Goal: Task Accomplishment & Management: Complete application form

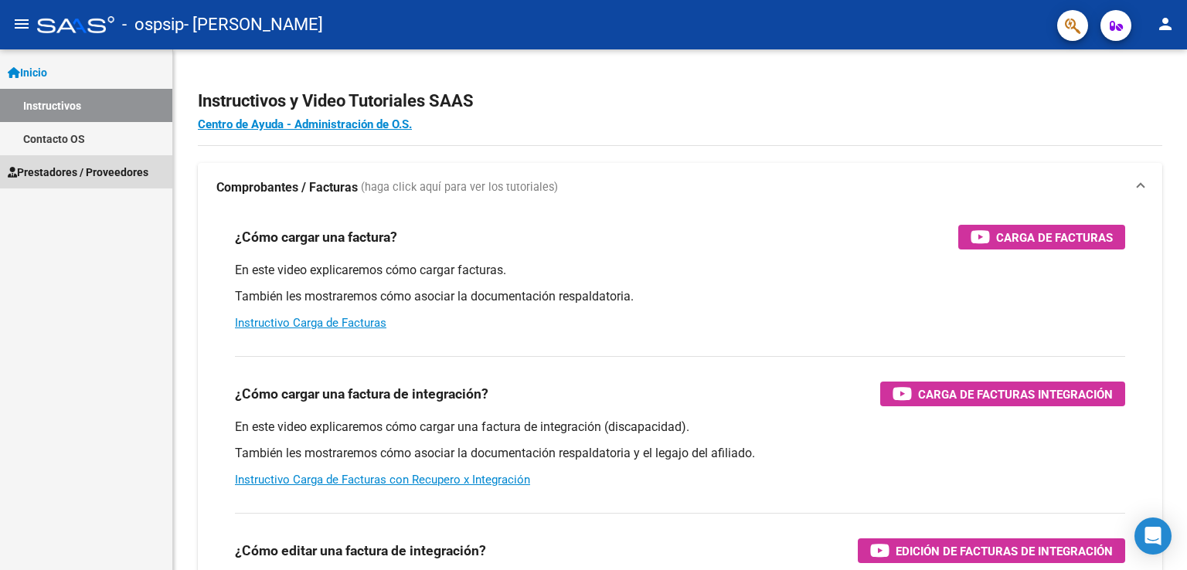
click at [64, 165] on span "Prestadores / Proveedores" at bounding box center [78, 172] width 141 height 17
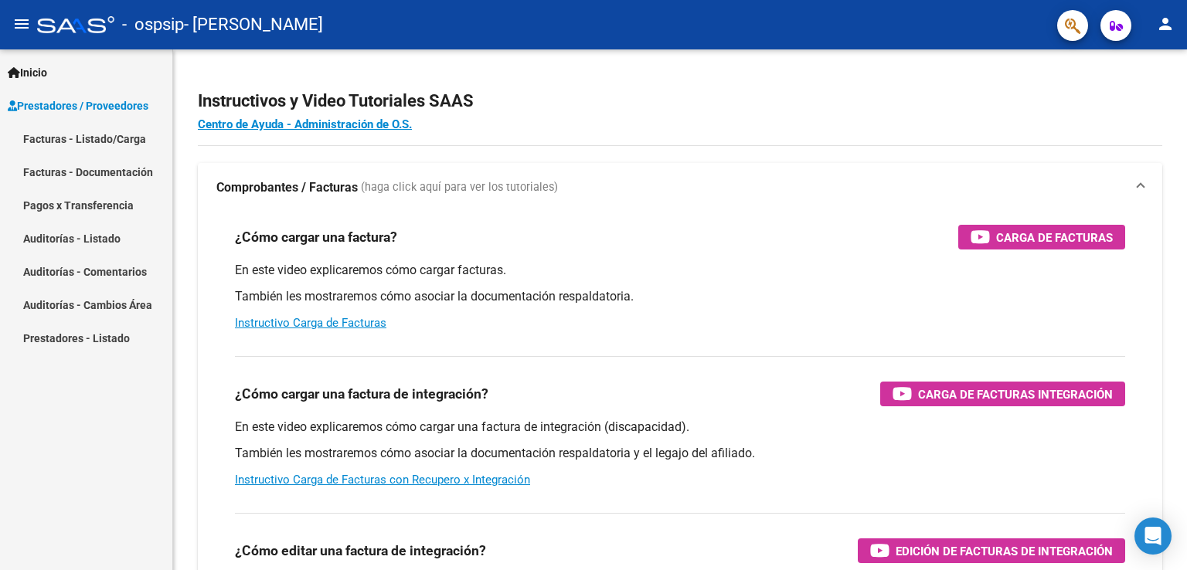
click at [78, 140] on link "Facturas - Listado/Carga" at bounding box center [86, 138] width 172 height 33
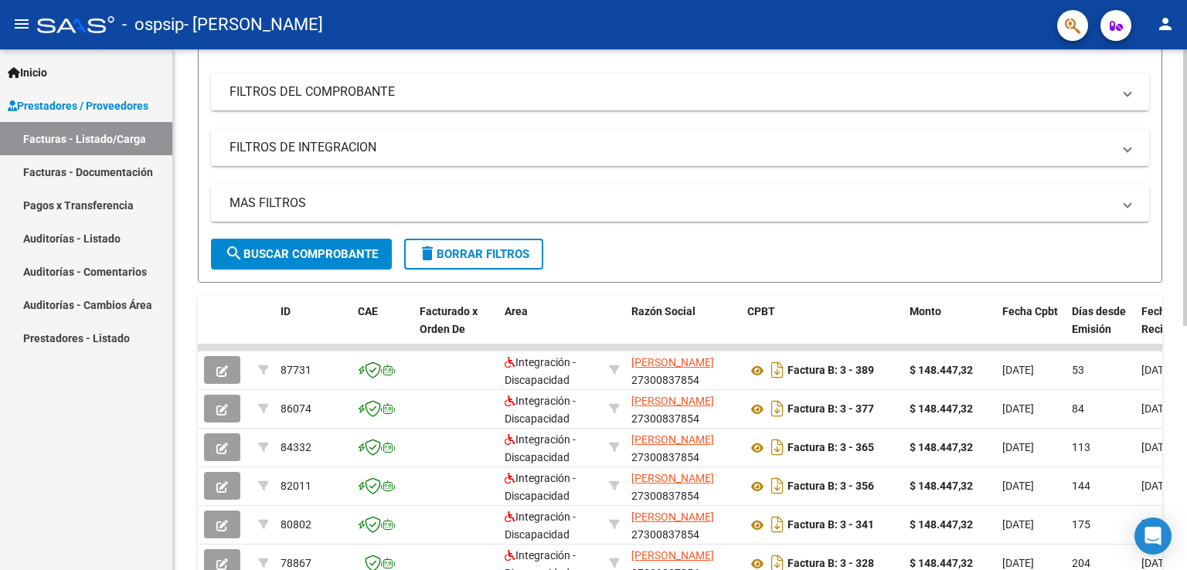
scroll to position [205, 0]
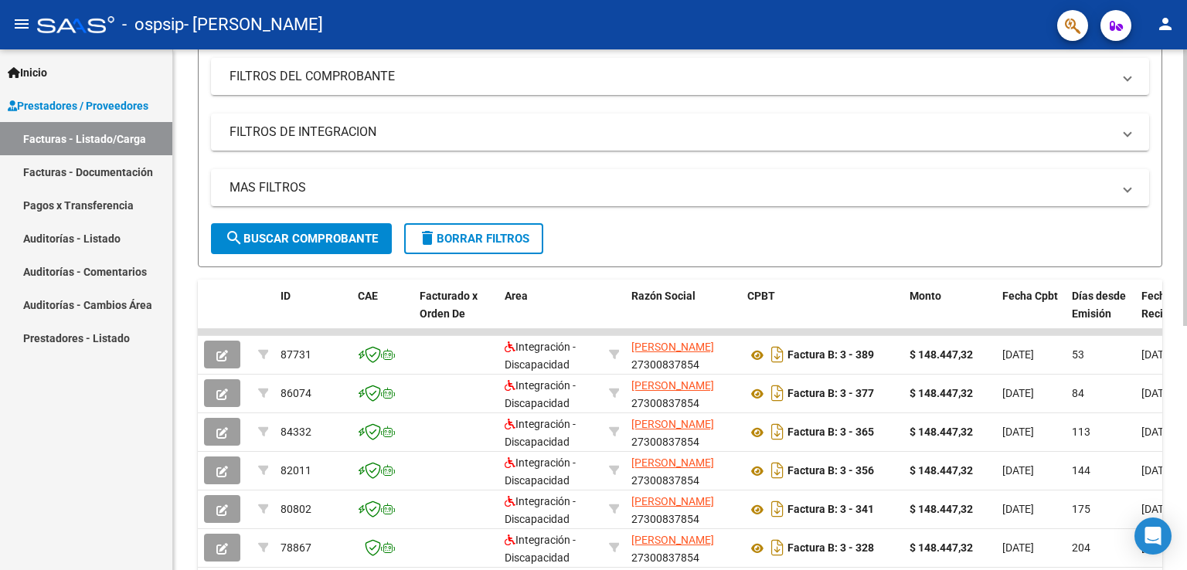
click at [1186, 396] on div at bounding box center [1185, 299] width 4 height 277
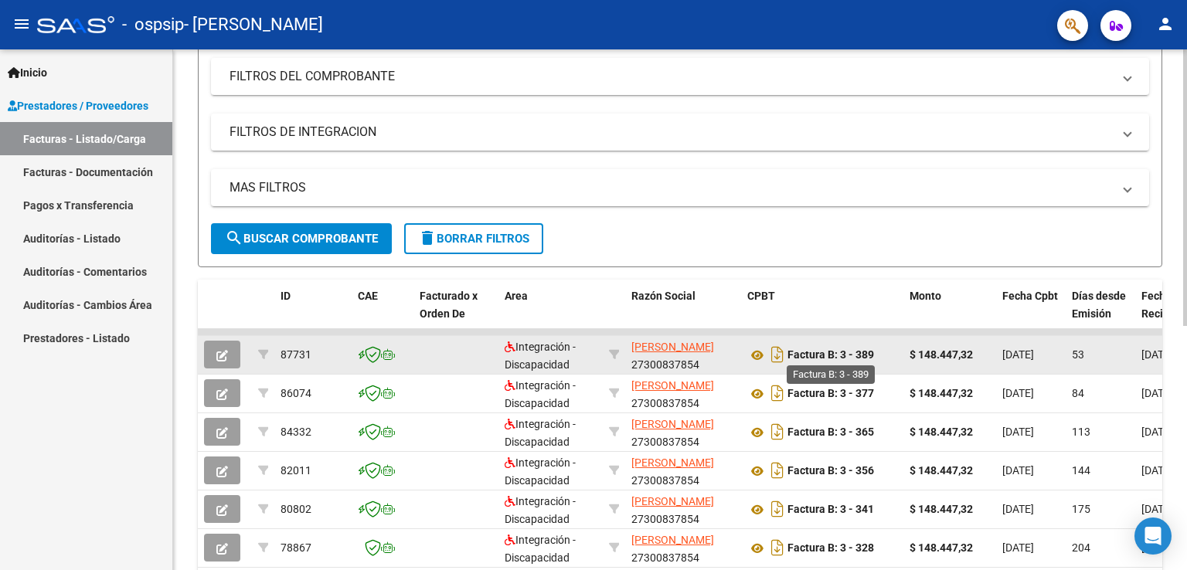
click at [803, 350] on strong "Factura B: 3 - 389" at bounding box center [830, 355] width 87 height 12
click at [777, 352] on icon "Descargar documento" at bounding box center [777, 354] width 20 height 25
click at [782, 351] on icon "Descargar documento" at bounding box center [777, 354] width 20 height 25
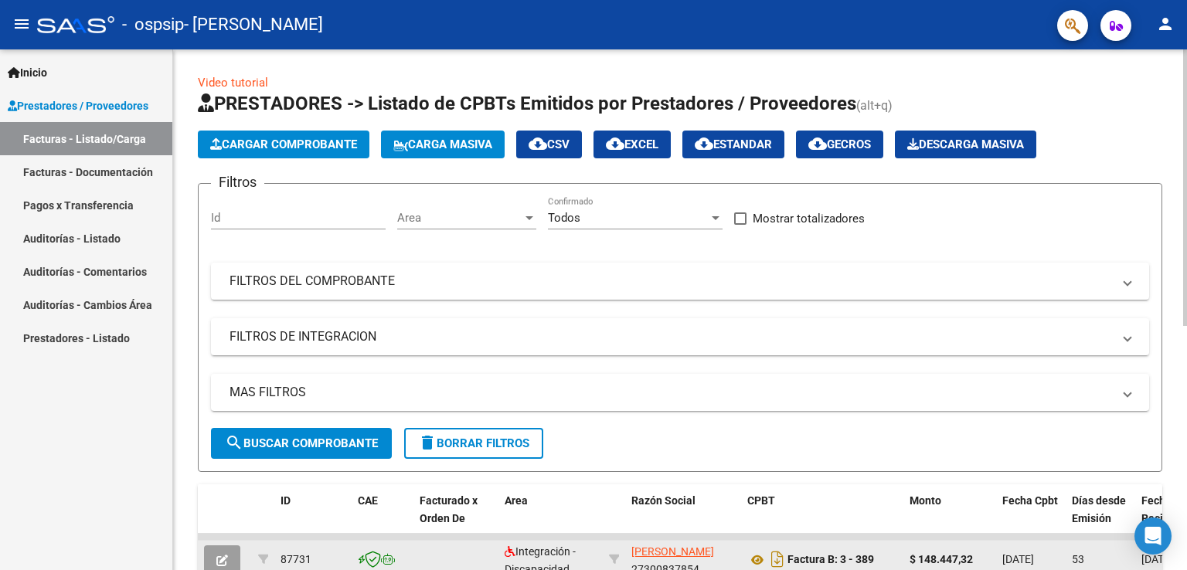
click at [1184, 90] on div at bounding box center [1185, 187] width 4 height 277
click at [296, 143] on span "Cargar Comprobante" at bounding box center [283, 145] width 147 height 14
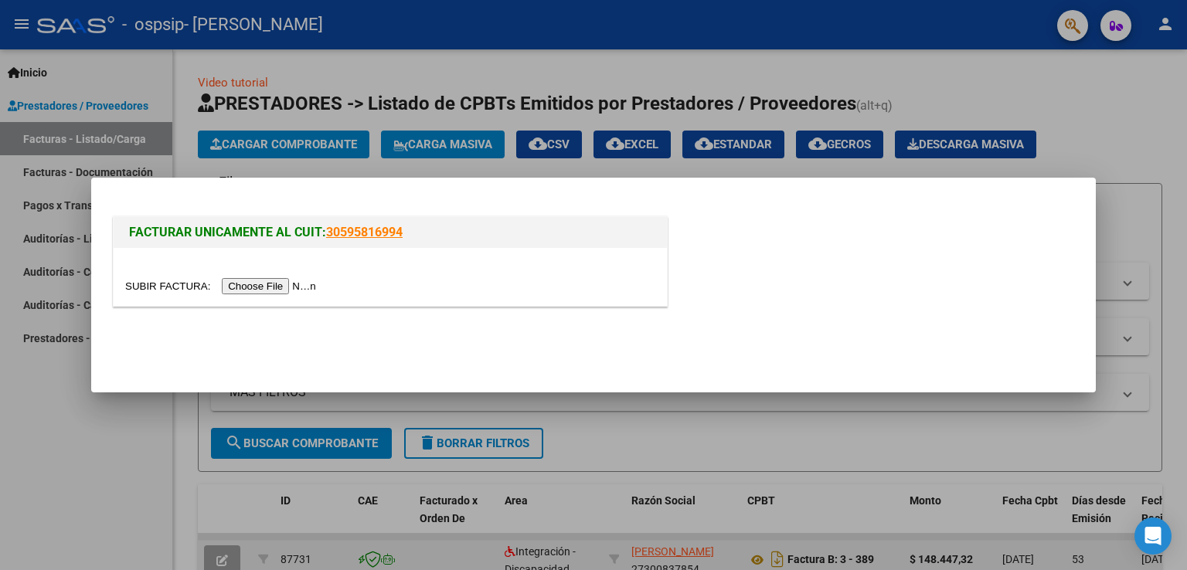
click at [279, 284] on input "file" at bounding box center [223, 286] width 196 height 16
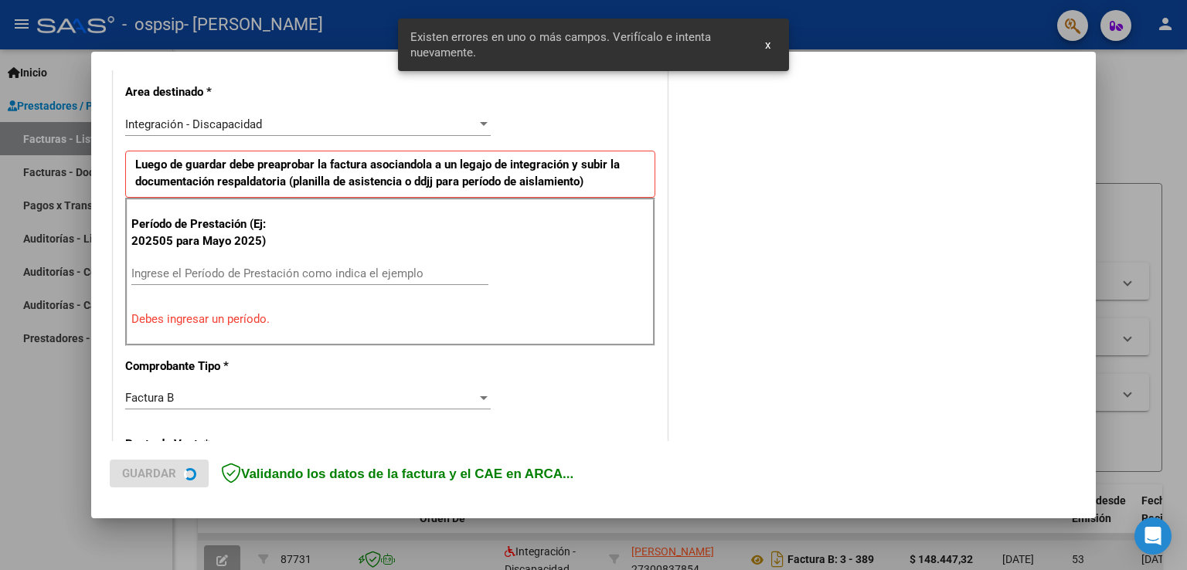
scroll to position [352, 0]
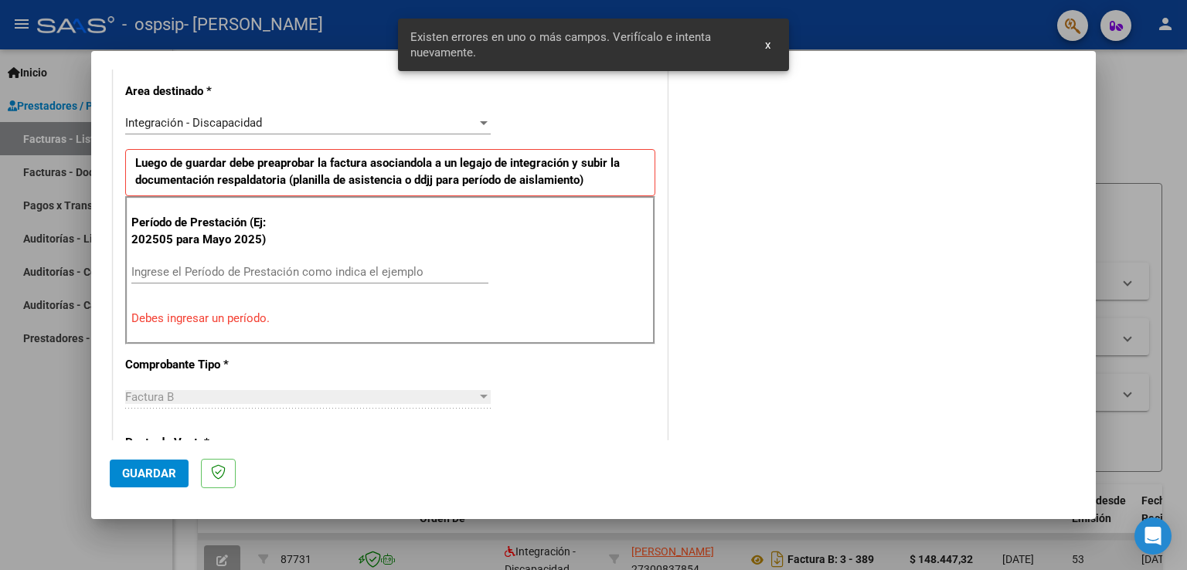
click at [216, 267] on input "Ingrese el Período de Prestación como indica el ejemplo" at bounding box center [309, 272] width 357 height 14
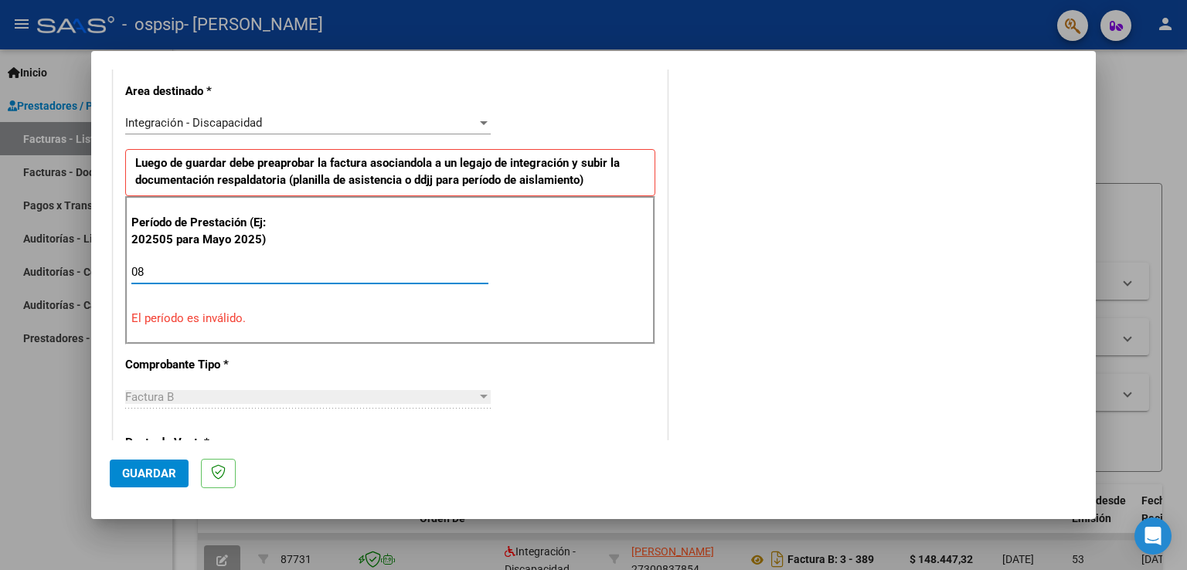
type input "0"
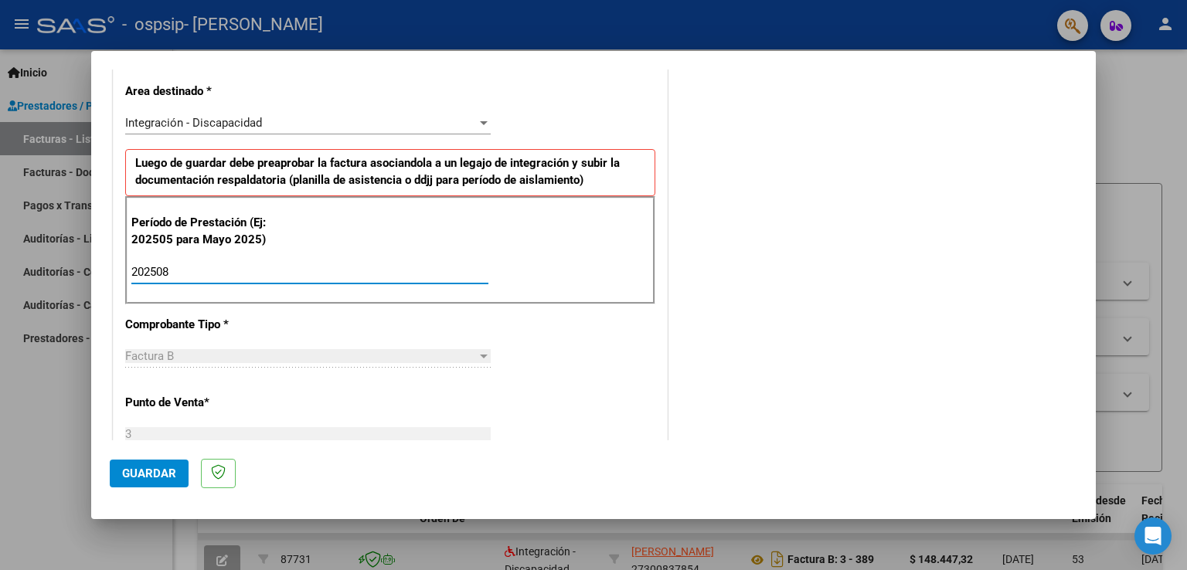
type input "202508"
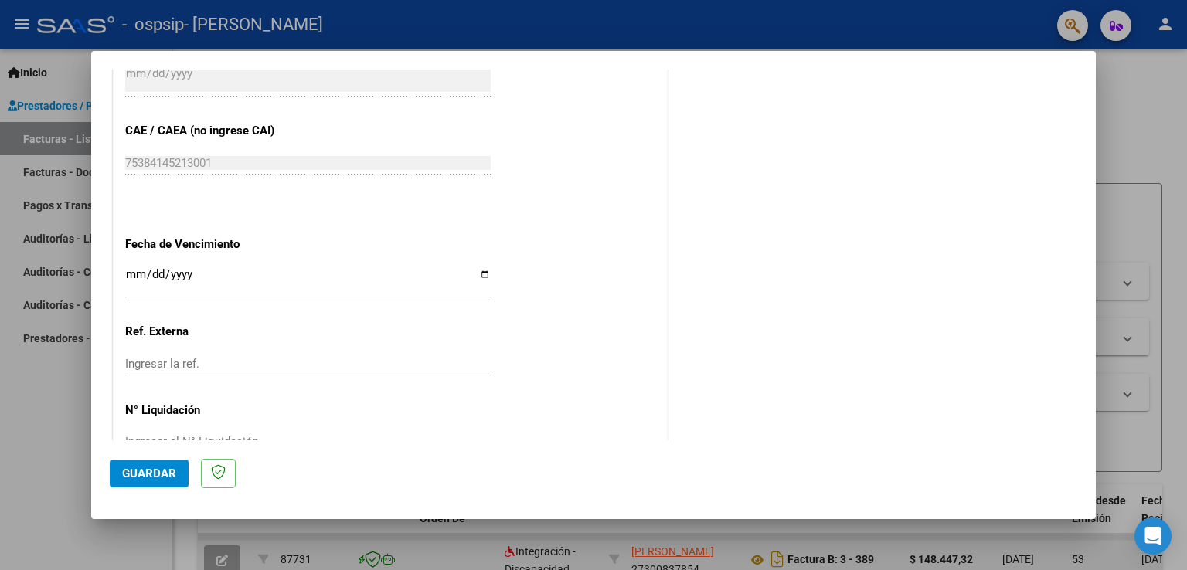
scroll to position [978, 0]
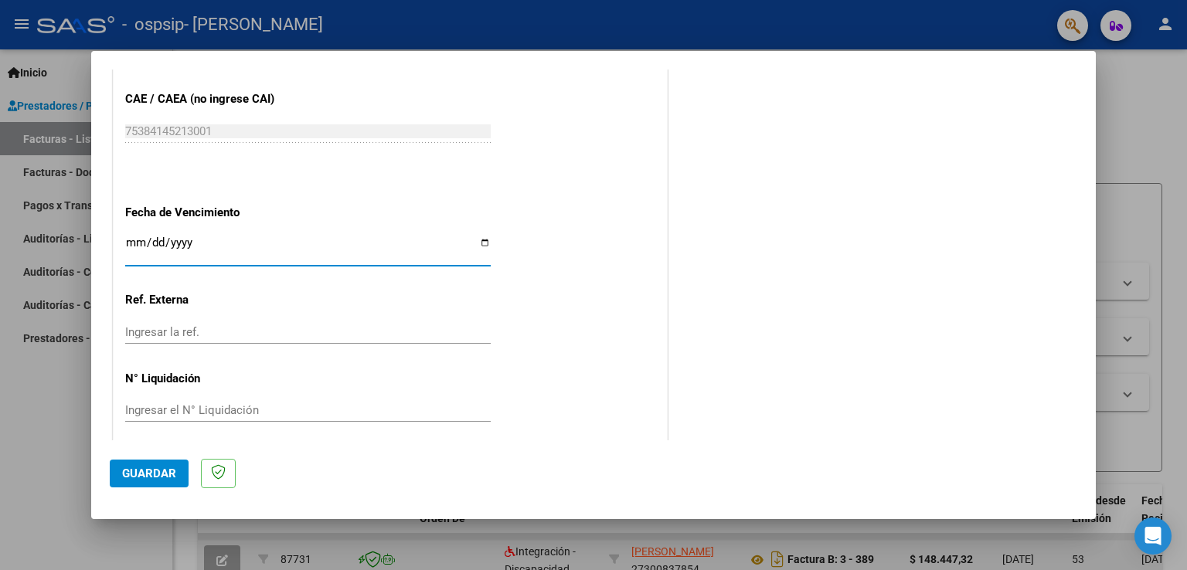
click at [479, 239] on input "Ingresar la fecha" at bounding box center [308, 248] width 366 height 25
type input "[DATE]"
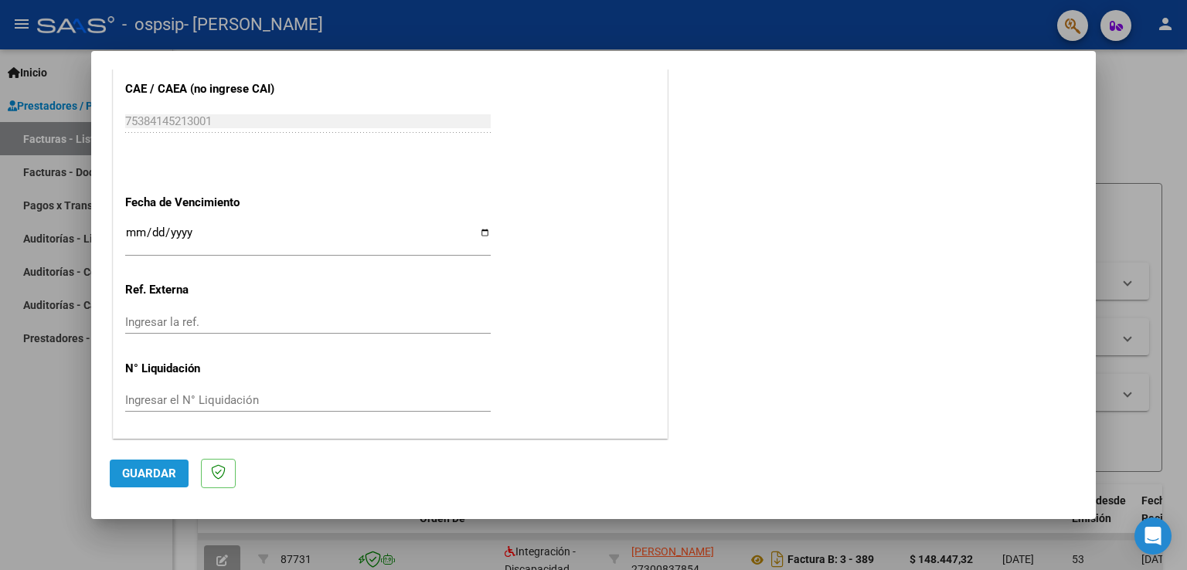
click at [150, 471] on span "Guardar" at bounding box center [149, 474] width 54 height 14
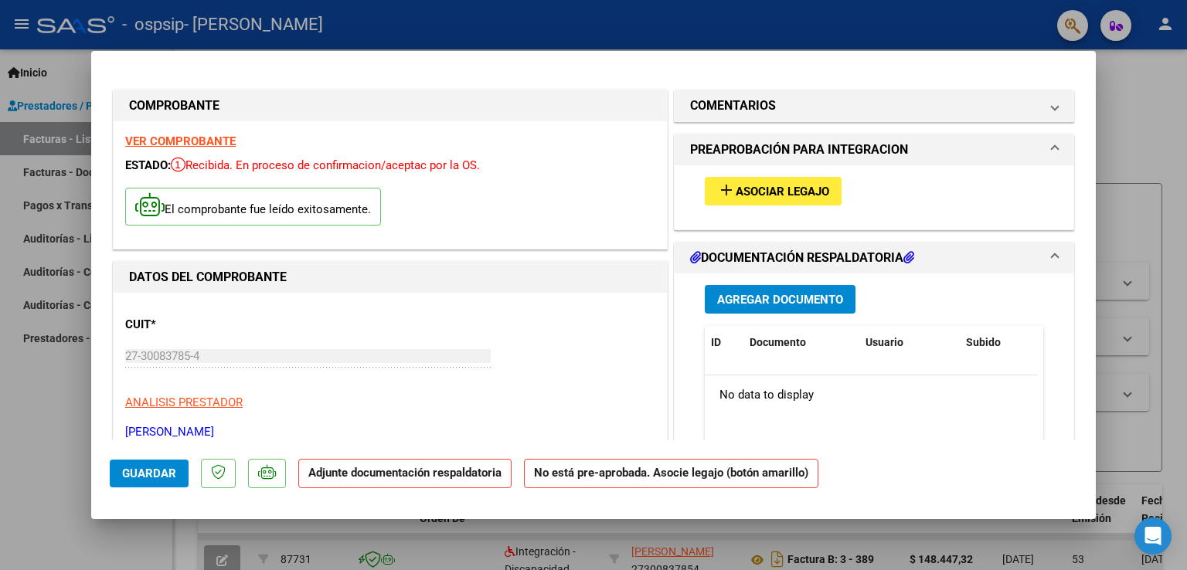
click at [837, 292] on button "Agregar Documento" at bounding box center [780, 299] width 151 height 29
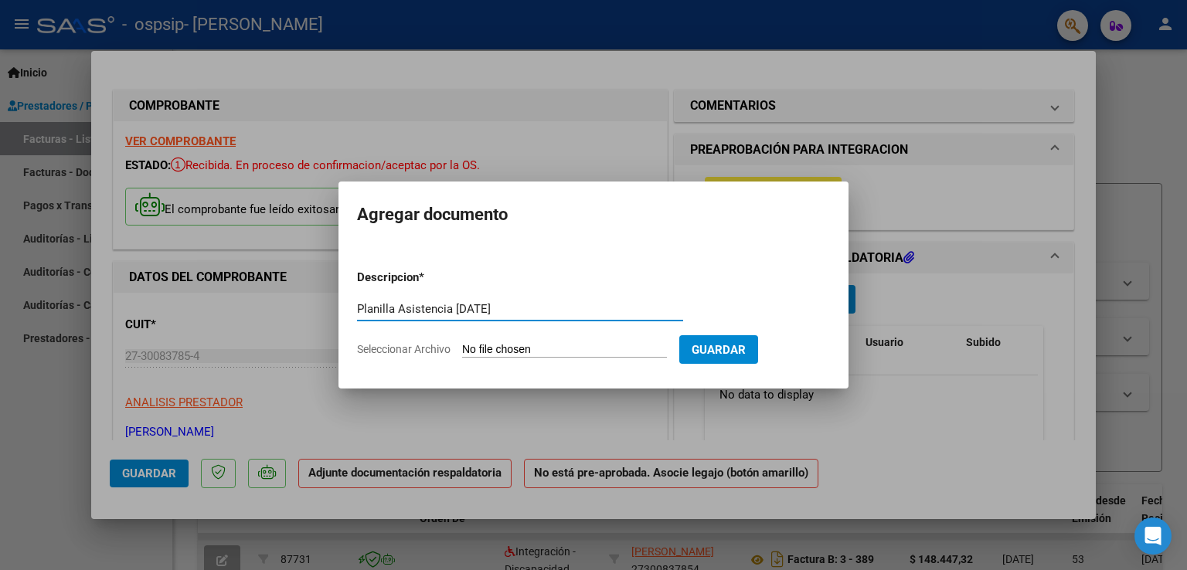
type input "Planilla Asistencia [DATE]"
click at [566, 352] on input "Seleccionar Archivo" at bounding box center [564, 350] width 205 height 15
type input "C:\fakepath\Planilla AGO - [PERSON_NAME].jpeg"
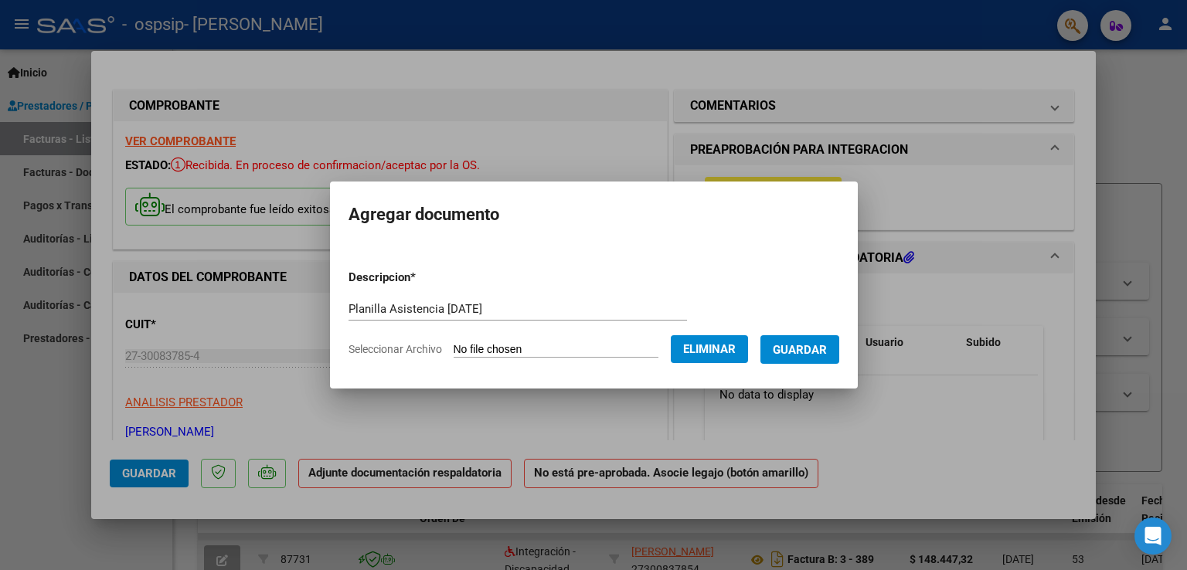
click at [819, 345] on span "Guardar" at bounding box center [800, 350] width 54 height 14
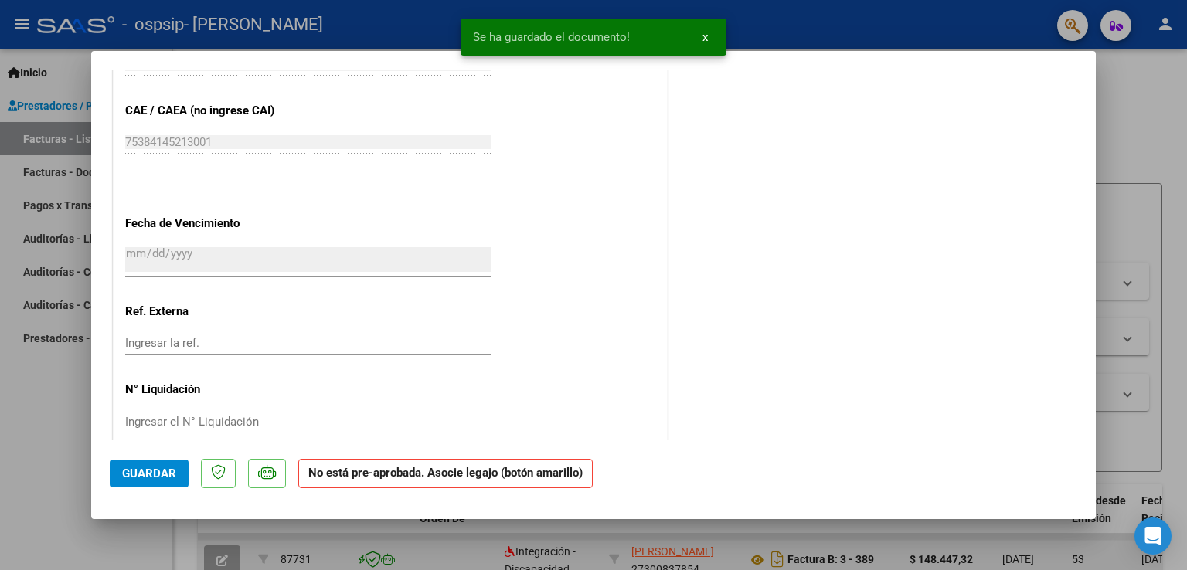
scroll to position [971, 0]
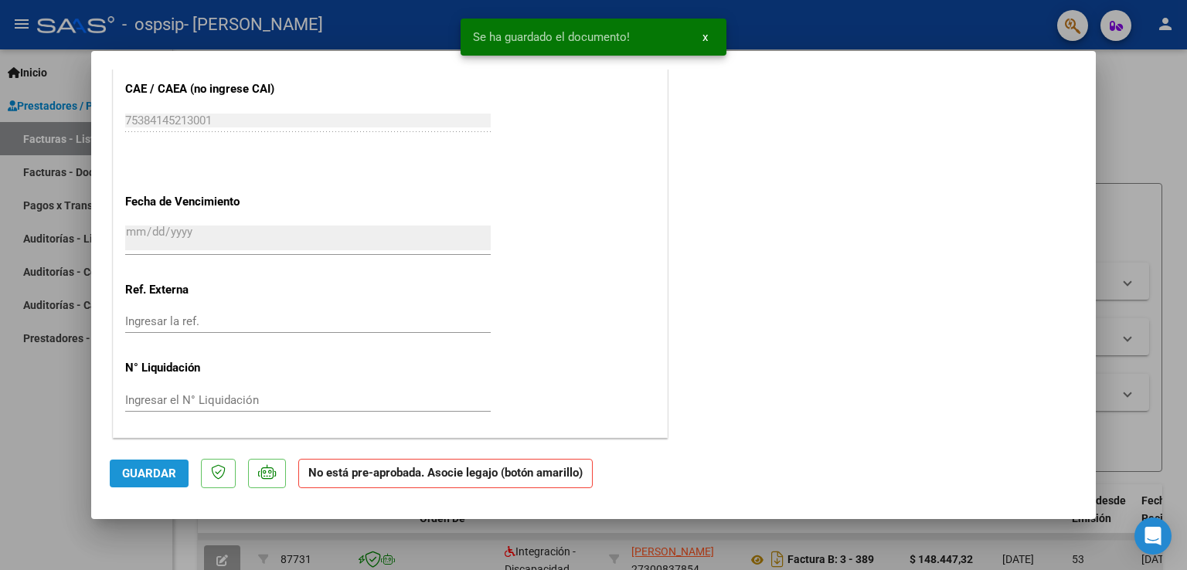
click at [156, 477] on span "Guardar" at bounding box center [149, 474] width 54 height 14
click at [706, 38] on span "x" at bounding box center [704, 37] width 5 height 14
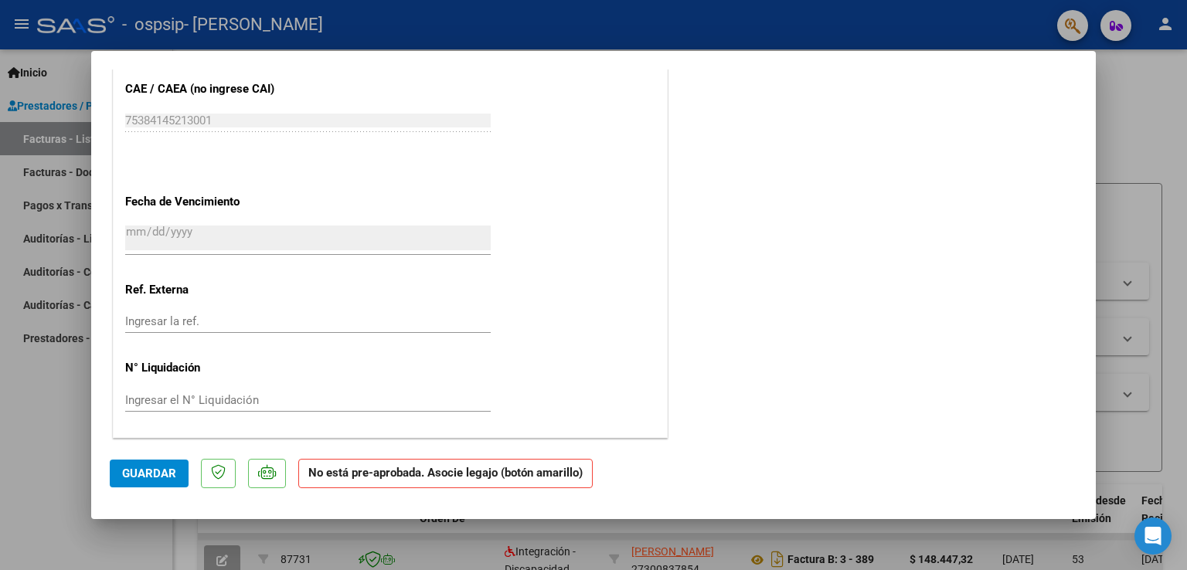
click at [1155, 152] on div at bounding box center [593, 285] width 1187 height 570
click at [1155, 152] on div "Carga Masiva cloud_download CSV cloud_download EXCEL cloud_download Estandar cl…" at bounding box center [680, 145] width 964 height 28
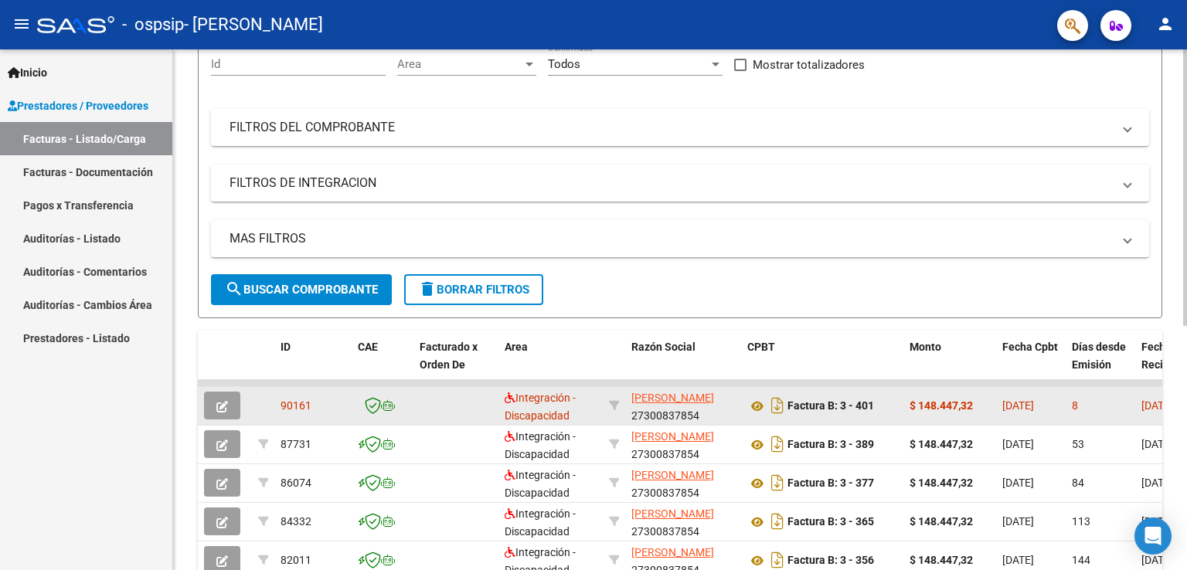
scroll to position [0, 0]
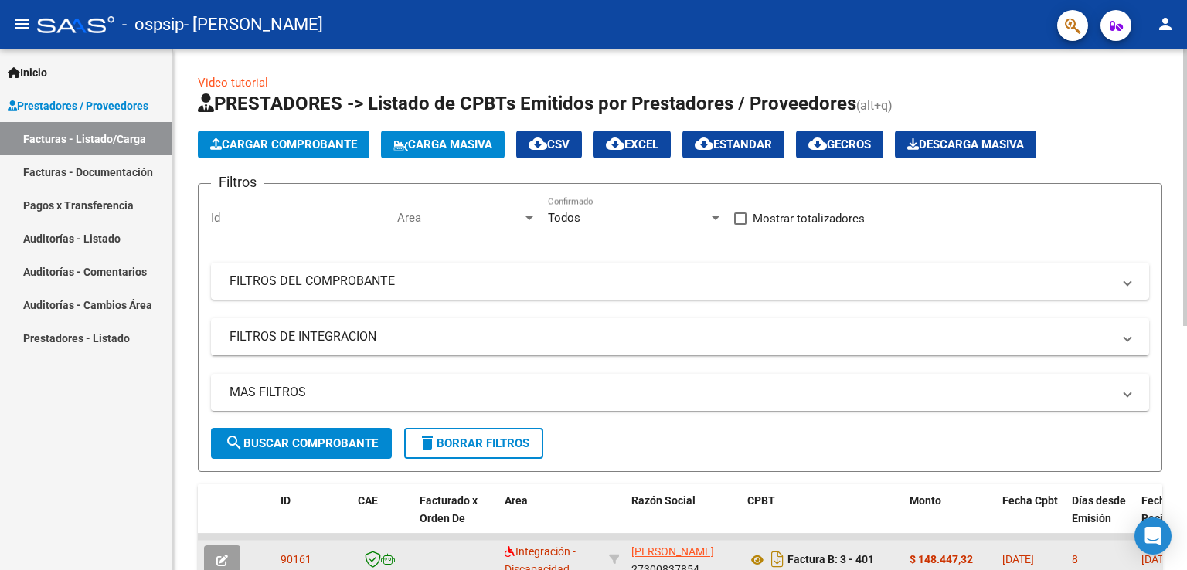
click at [1151, 97] on div "Video tutorial PRESTADORES -> Listado de CPBTs Emitidos por Prestadores / Prove…" at bounding box center [682, 534] width 1018 height 971
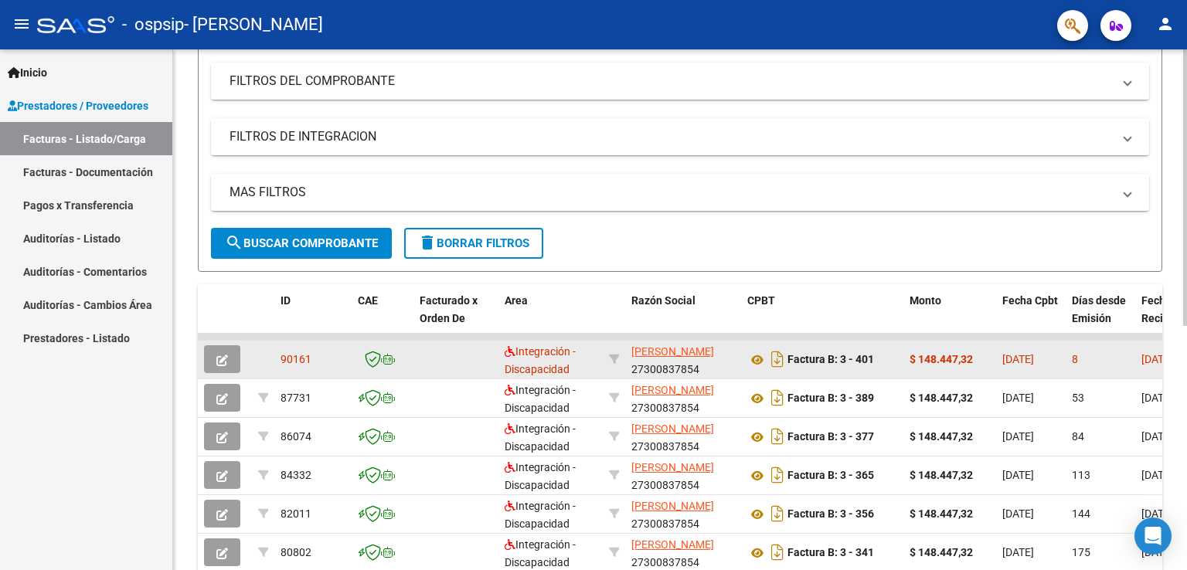
scroll to position [201, 0]
click at [1186, 243] on div at bounding box center [1185, 296] width 4 height 277
